Goal: Information Seeking & Learning: Learn about a topic

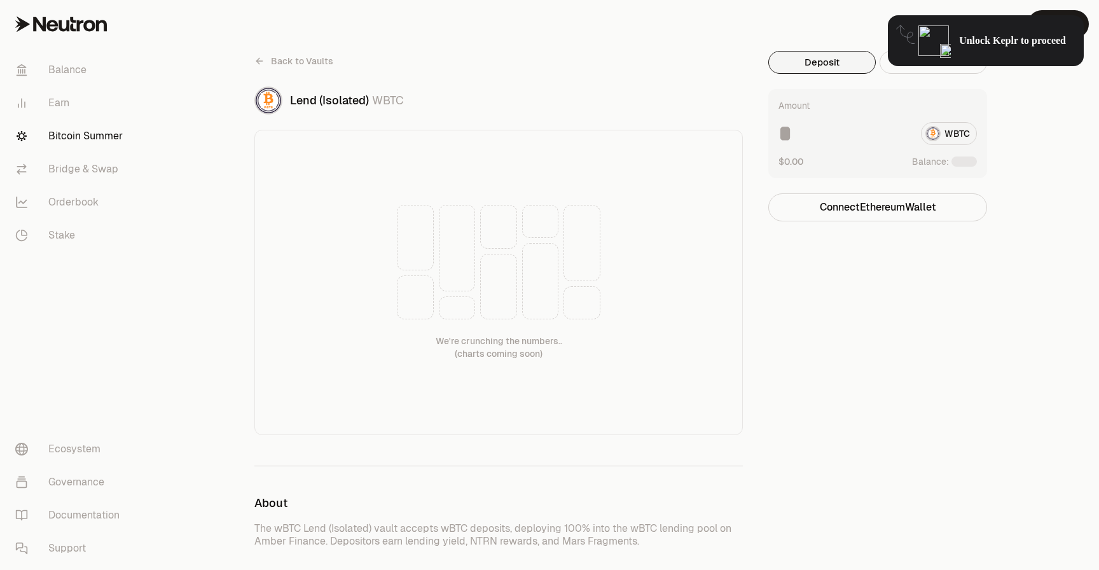
click at [261, 66] on icon at bounding box center [259, 61] width 10 height 10
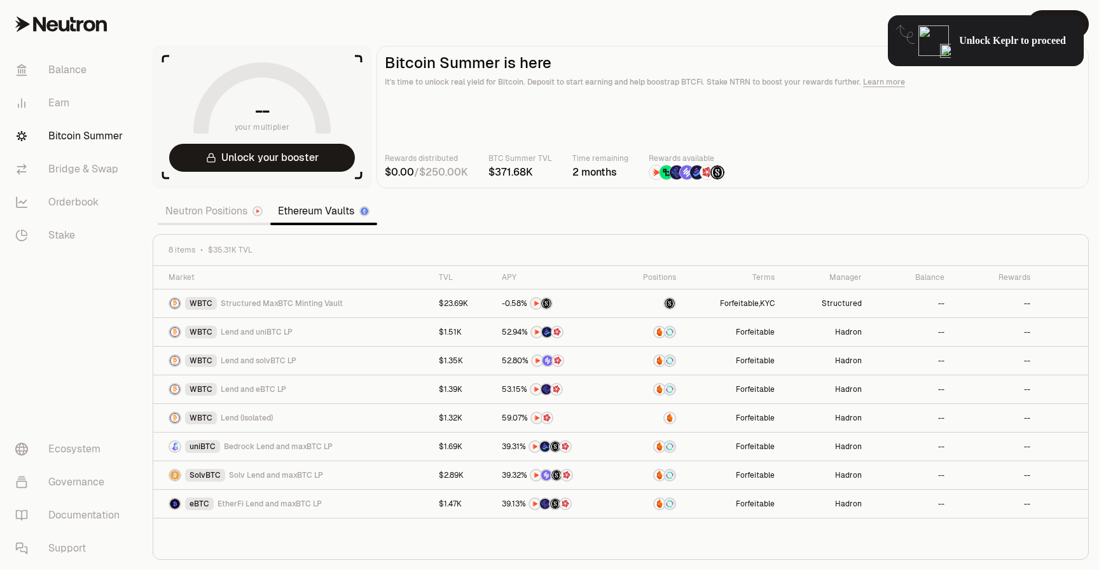
click at [204, 218] on link "Neutron Positions" at bounding box center [214, 210] width 113 height 25
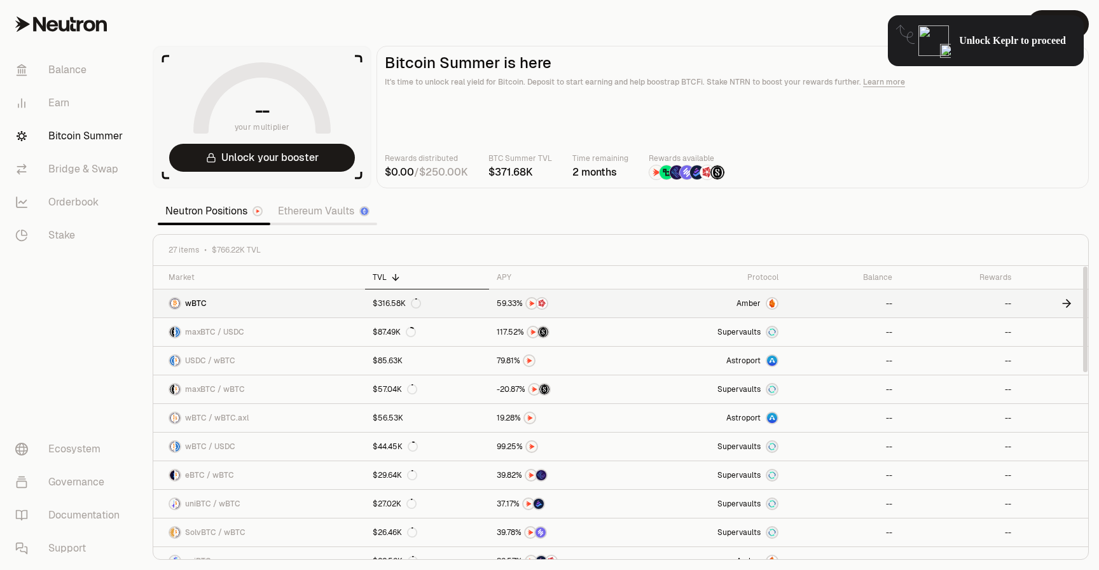
click at [233, 301] on link "wBTC" at bounding box center [259, 303] width 212 height 28
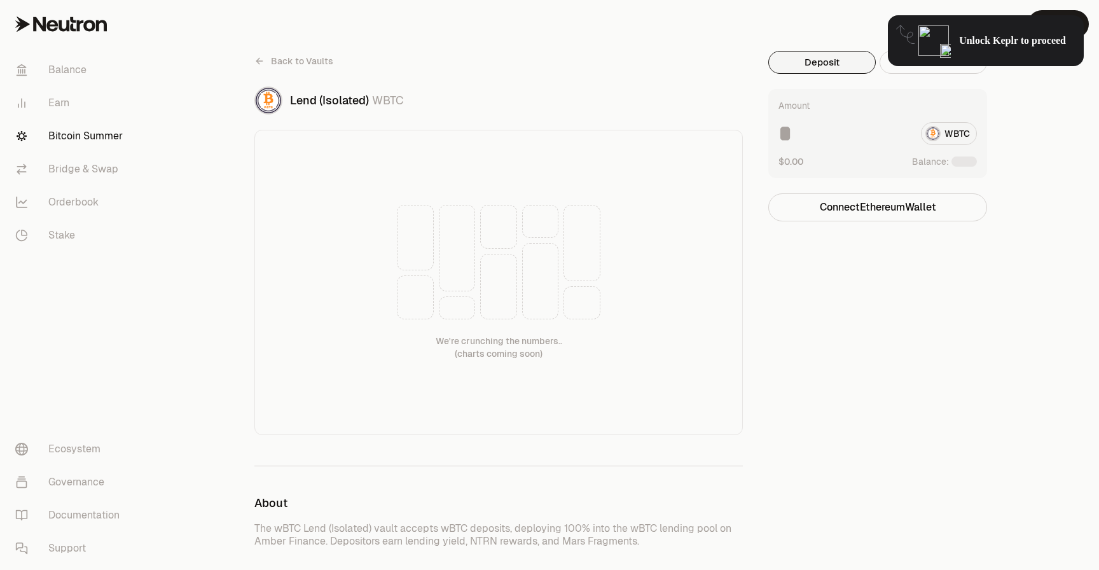
click at [95, 132] on link "Bitcoin Summer" at bounding box center [71, 136] width 132 height 33
